Goal: Information Seeking & Learning: Learn about a topic

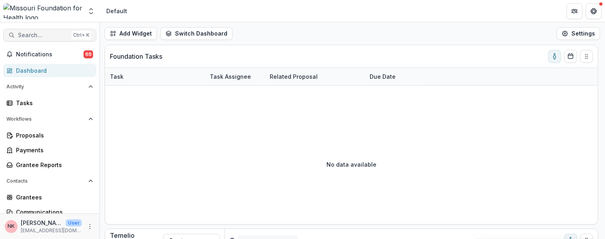
click at [33, 36] on span "Search..." at bounding box center [43, 35] width 50 height 7
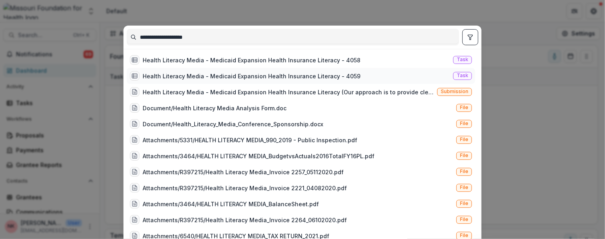
type input "**********"
click at [176, 75] on div "Health Literacy Media - Medicaid Expansion Health Insurance Literacy - 4059" at bounding box center [252, 76] width 218 height 8
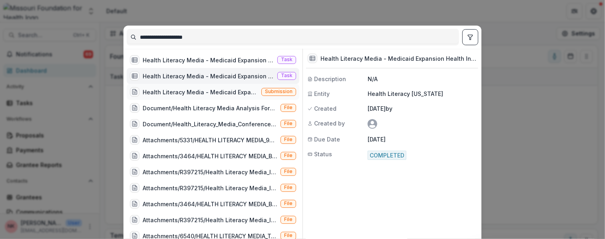
click at [179, 91] on div "Health Literacy Media - Medicaid Expansion Health Insurance Literacy (Our appro…" at bounding box center [200, 92] width 115 height 8
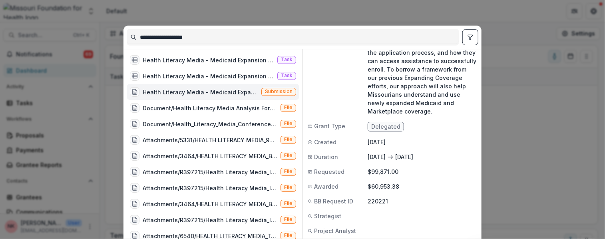
scroll to position [75, 0]
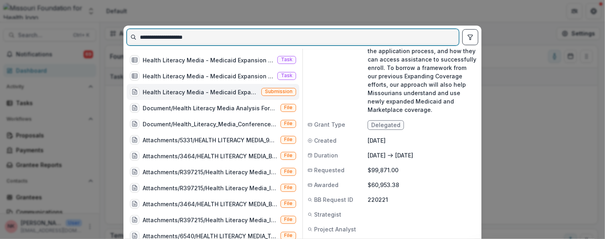
click at [227, 36] on input "**********" at bounding box center [292, 37] width 331 height 13
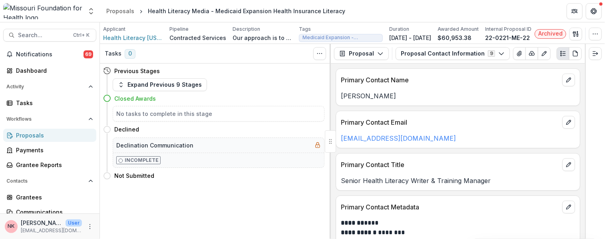
click at [29, 136] on div "Proposals" at bounding box center [53, 135] width 74 height 8
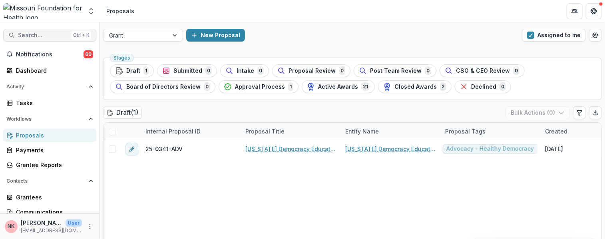
click at [33, 36] on span "Search..." at bounding box center [43, 35] width 50 height 7
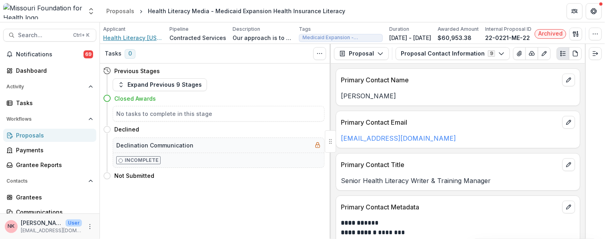
click at [129, 38] on span "Health Literacy [US_STATE]" at bounding box center [133, 38] width 60 height 8
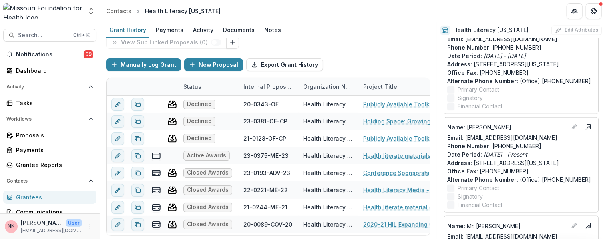
scroll to position [89, 0]
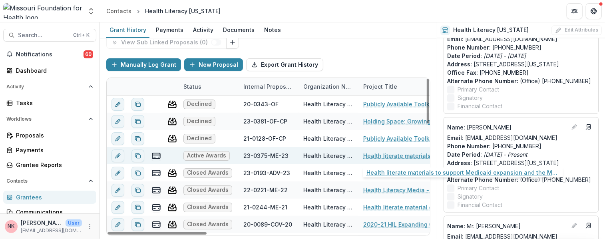
click at [395, 157] on link "Health literate materials to support Medicaid expansion and the Marketplace" at bounding box center [408, 155] width 90 height 8
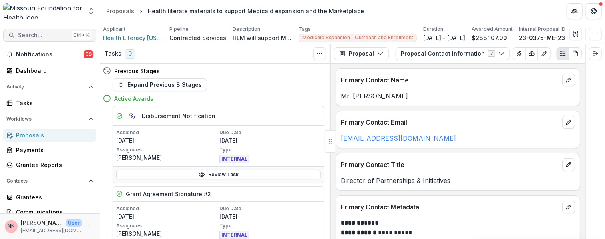
click at [27, 37] on span "Search..." at bounding box center [43, 35] width 50 height 7
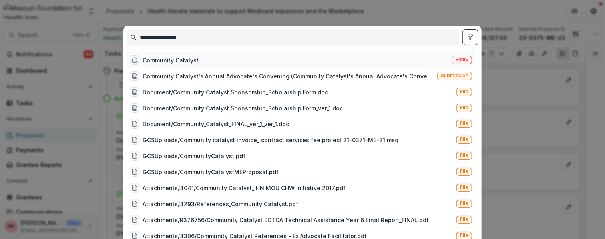
type input "**********"
click at [455, 59] on span "Entity" at bounding box center [461, 60] width 13 height 6
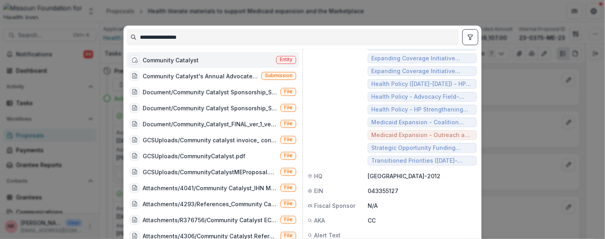
scroll to position [52, 0]
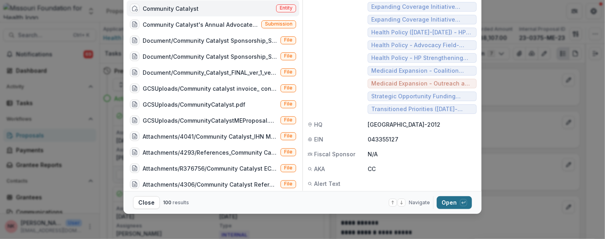
click at [451, 204] on button "Open with enter key" at bounding box center [453, 202] width 35 height 13
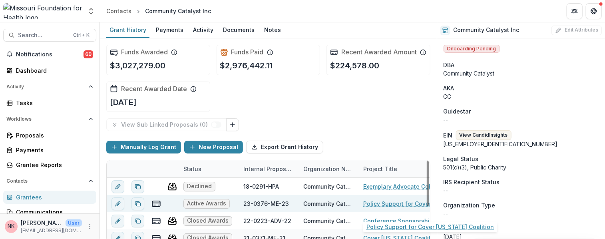
click at [368, 208] on link "Policy Support for Cover [US_STATE] Coalition" at bounding box center [408, 203] width 90 height 8
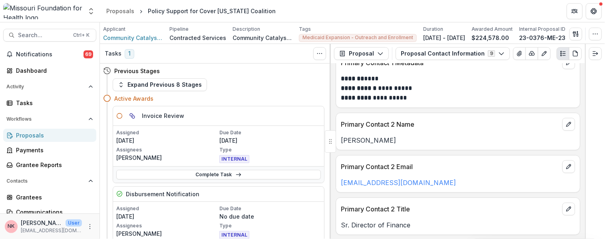
scroll to position [145, 0]
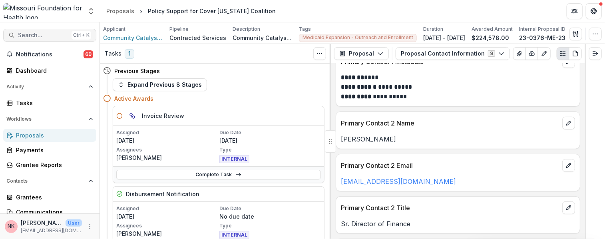
click at [34, 34] on span "Search..." at bounding box center [43, 35] width 50 height 7
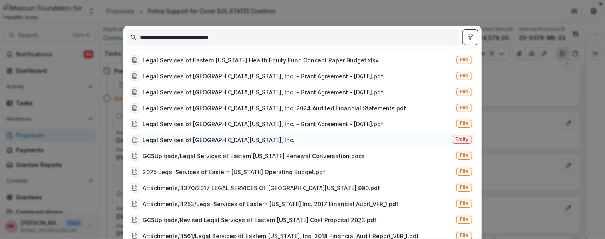
type input "**********"
click at [455, 141] on span "Entity" at bounding box center [461, 140] width 13 height 6
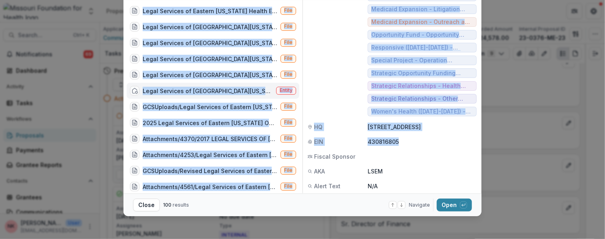
scroll to position [52, 0]
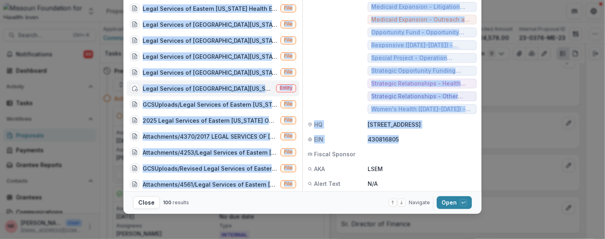
drag, startPoint x: 474, startPoint y: 187, endPoint x: 481, endPoint y: 251, distance: 64.2
click at [481, 238] on html "Skip to content Aggregate Analysis Foundations [US_STATE] Foundation for Health…" at bounding box center [302, 119] width 605 height 239
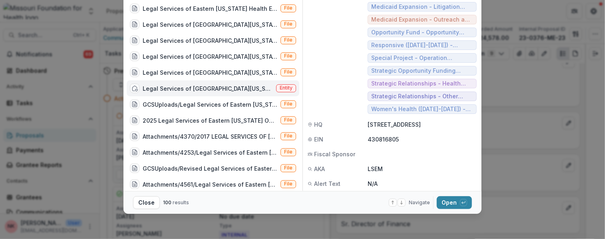
drag, startPoint x: 481, startPoint y: 251, endPoint x: 429, endPoint y: 164, distance: 101.9
click at [449, 202] on button "Open with enter key" at bounding box center [453, 202] width 35 height 13
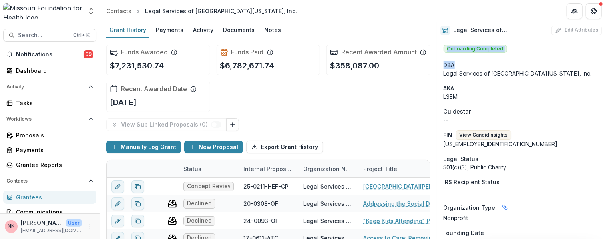
drag, startPoint x: 602, startPoint y: 30, endPoint x: 591, endPoint y: 59, distance: 31.0
click at [591, 59] on div "Legal Services of [GEOGRAPHIC_DATA][US_STATE], Inc. Edit Attributes Onboarding …" at bounding box center [520, 130] width 168 height 216
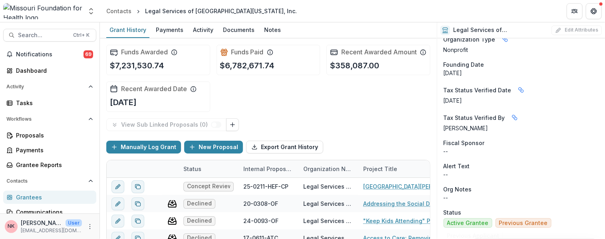
scroll to position [208, 0]
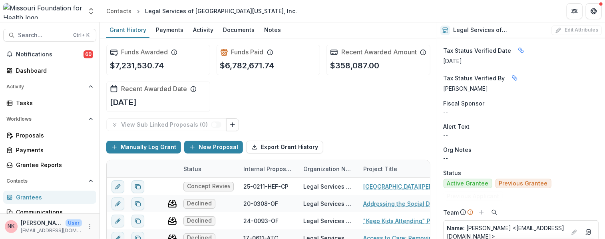
click at [298, 109] on div "Funds Awarded $7,231,530.74 Funds Paid $6,782,671.74 Recent Awarded Amount $358…" at bounding box center [268, 78] width 324 height 80
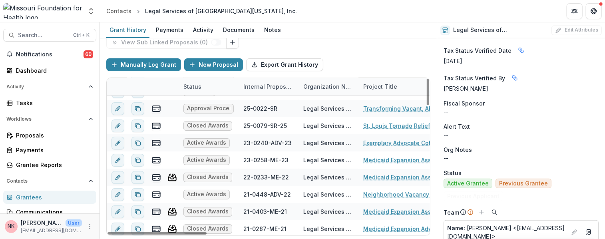
scroll to position [120, 0]
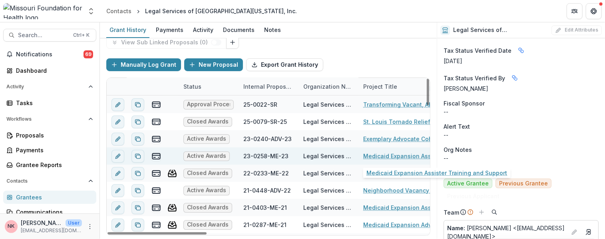
click at [383, 156] on link "Medicaid Expansion Assister Training and Support" at bounding box center [408, 156] width 90 height 8
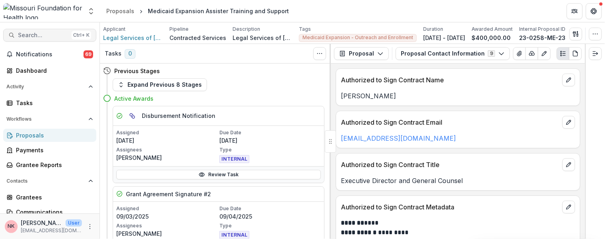
click at [40, 34] on span "Search..." at bounding box center [43, 35] width 50 height 7
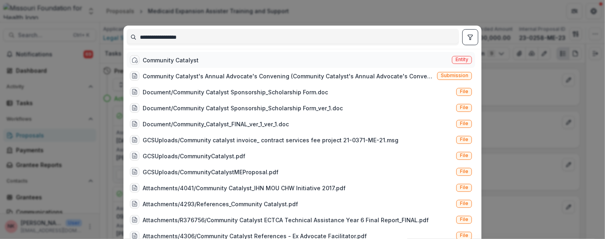
type input "**********"
click at [455, 61] on span "Entity" at bounding box center [461, 60] width 13 height 6
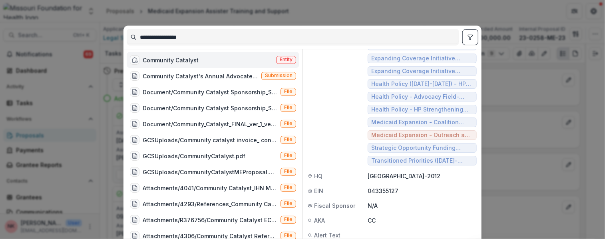
scroll to position [52, 0]
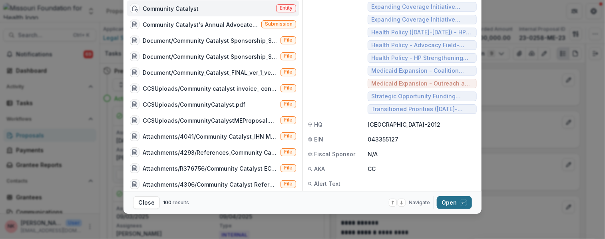
click at [441, 206] on button "Open with enter key" at bounding box center [453, 202] width 35 height 13
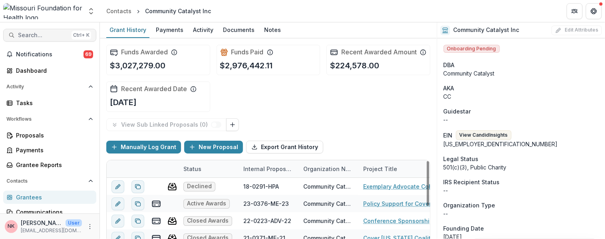
click at [46, 32] on span "Search..." at bounding box center [43, 35] width 50 height 7
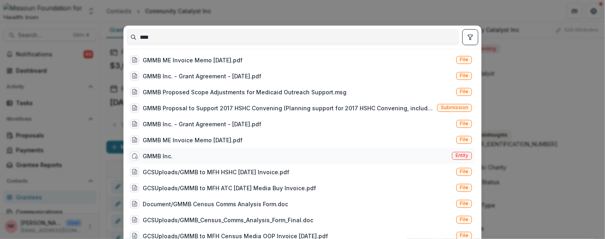
type input "****"
click at [456, 157] on span "Entity" at bounding box center [461, 156] width 13 height 6
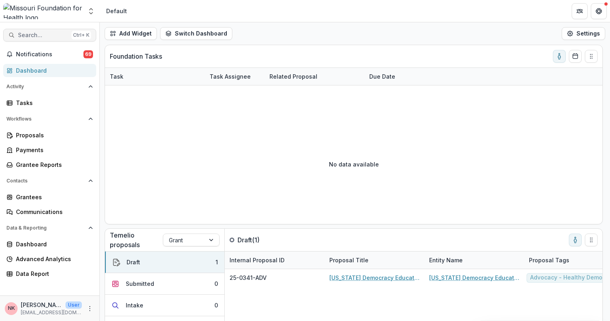
click at [40, 35] on span "Search..." at bounding box center [43, 35] width 50 height 7
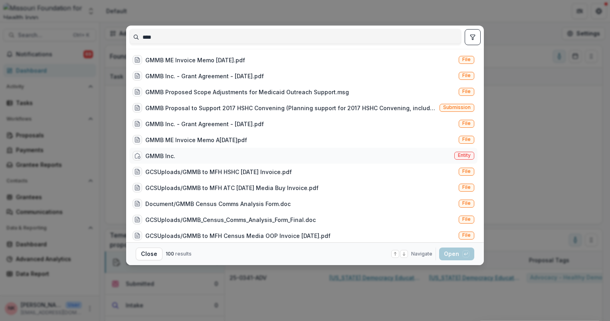
type input "****"
click at [462, 154] on span "Entity" at bounding box center [464, 156] width 13 height 6
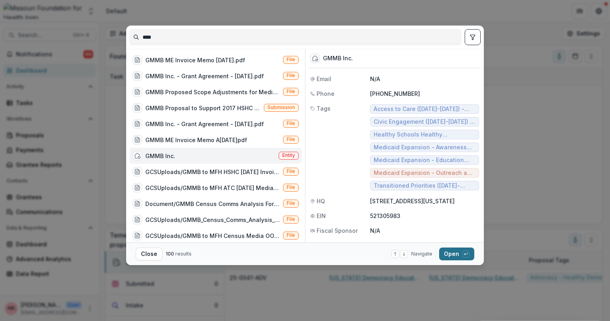
click at [455, 252] on button "Open with enter key" at bounding box center [456, 254] width 35 height 13
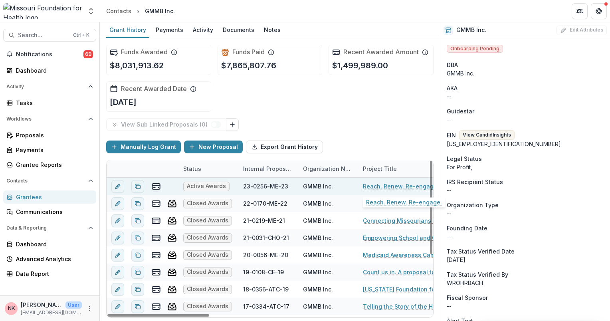
click at [387, 186] on link "Reach. Renew. Re-engage." at bounding box center [401, 186] width 76 height 8
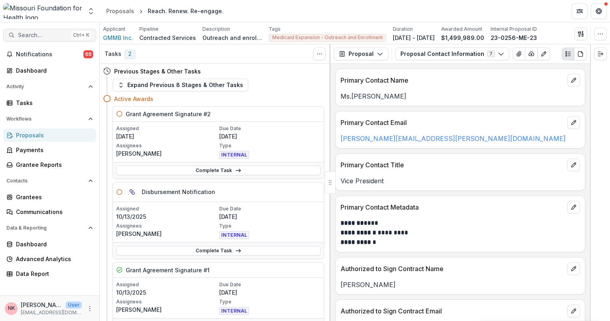
click at [48, 34] on span "Search..." at bounding box center [43, 35] width 50 height 7
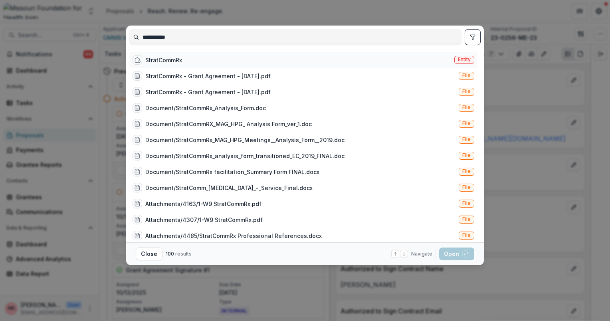
type input "**********"
click at [466, 57] on span "Entity" at bounding box center [464, 60] width 13 height 6
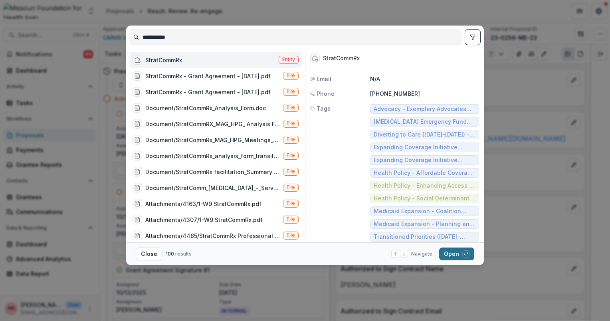
click at [455, 253] on button "Open with enter key" at bounding box center [456, 254] width 35 height 13
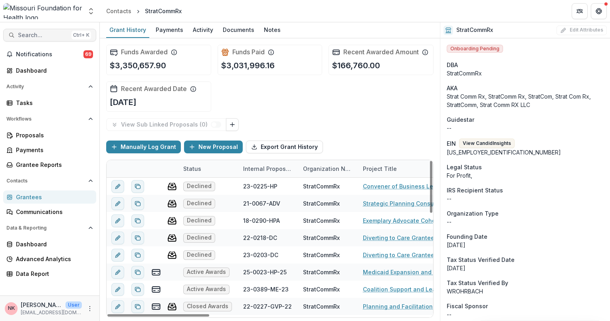
click at [28, 36] on span "Search..." at bounding box center [43, 35] width 50 height 7
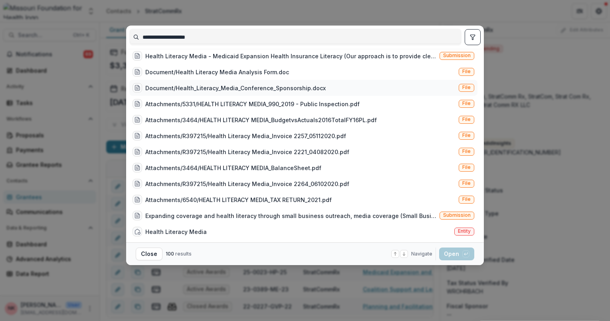
scroll to position [40, 0]
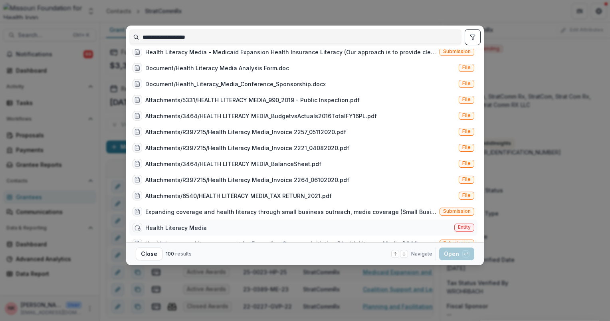
type input "**********"
click at [461, 224] on span "Entity" at bounding box center [464, 228] width 20 height 8
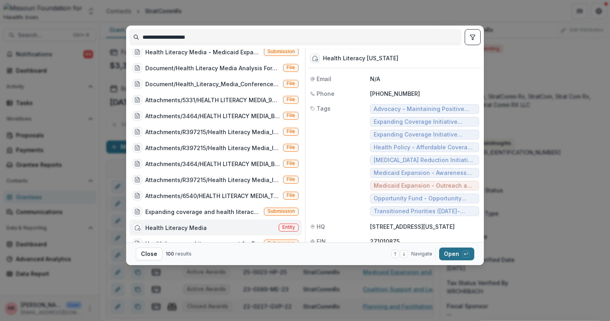
click at [450, 252] on button "Open with enter key" at bounding box center [456, 254] width 35 height 13
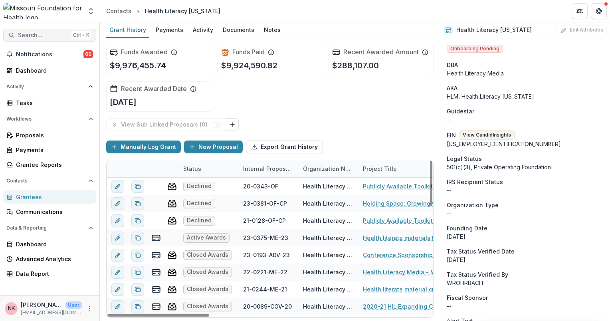
click at [36, 40] on button "Search... Ctrl + K" at bounding box center [49, 35] width 93 height 13
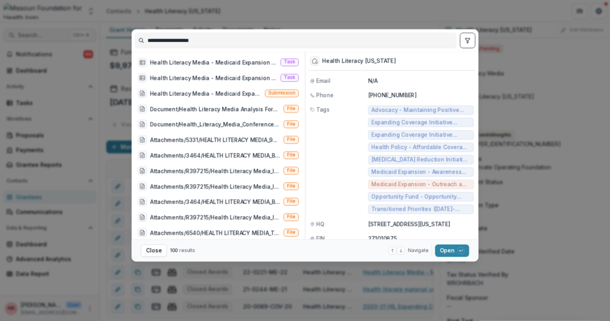
scroll to position [40, 0]
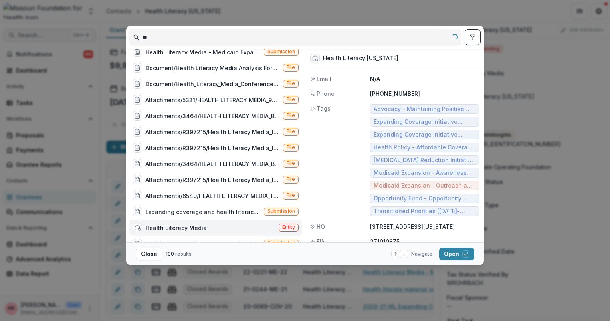
type input "*"
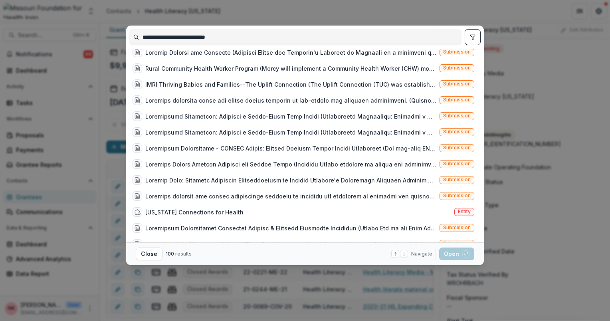
scroll to position [488, 0]
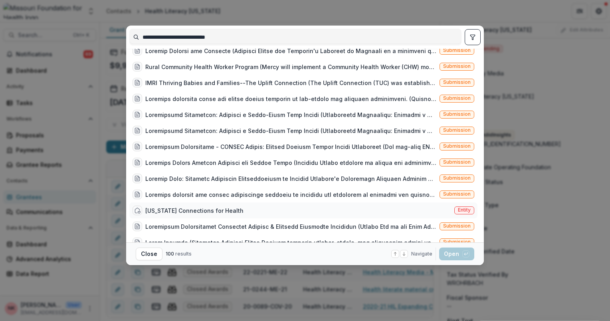
type input "**********"
click at [460, 211] on span "Entity" at bounding box center [464, 210] width 13 height 6
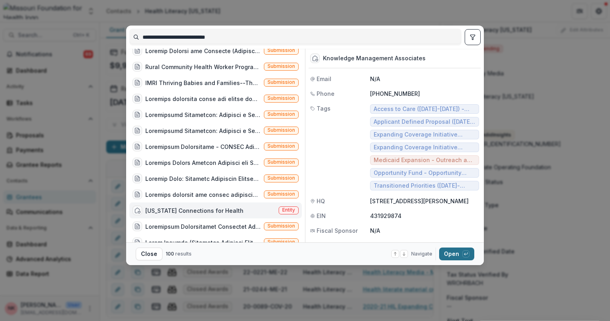
click at [448, 252] on button "Open with enter key" at bounding box center [456, 254] width 35 height 13
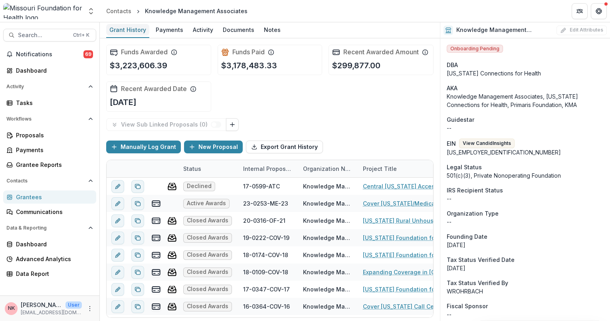
drag, startPoint x: 93, startPoint y: 33, endPoint x: 136, endPoint y: 26, distance: 43.6
click at [136, 26] on main "Search... Ctrl + K Notifications 69 Dashboard Activity Tasks Workflows Proposal…" at bounding box center [305, 171] width 610 height 299
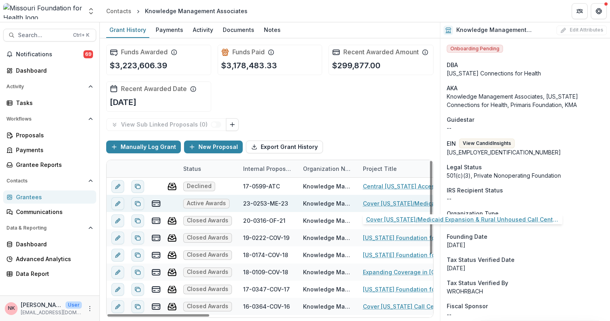
click at [380, 204] on link "Cover Missouri/Medicaid Expansion & Rural Unhoused Call Centers" at bounding box center [408, 203] width 90 height 8
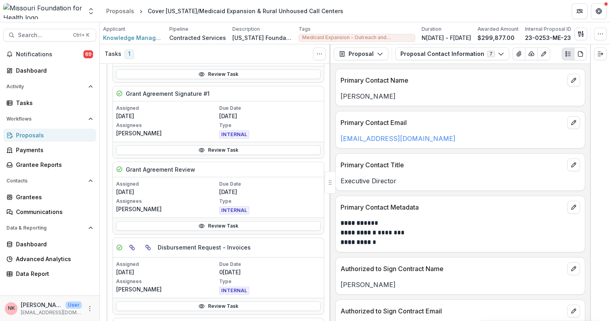
scroll to position [1104, 0]
